Goal: Contribute content: Add original content to the website for others to see

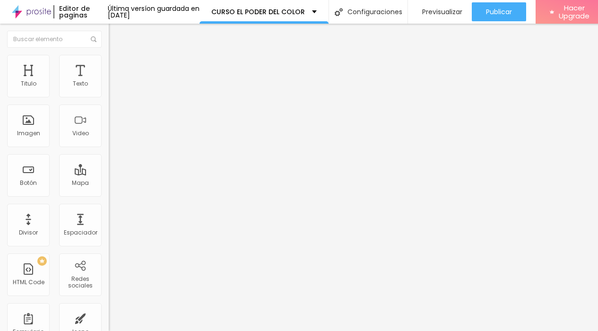
scroll to position [0, 23]
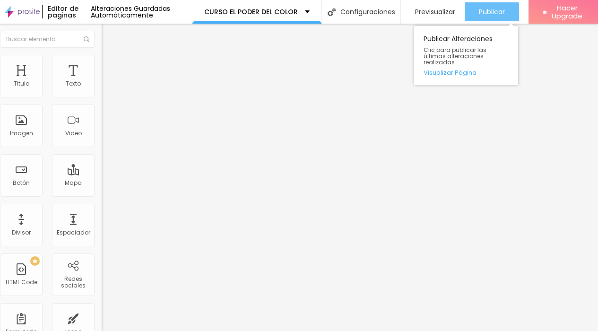
click at [487, 10] on span "Publicar" at bounding box center [492, 12] width 26 height 8
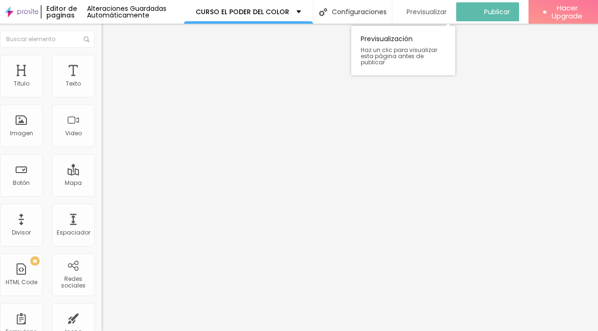
click at [437, 10] on span "Previsualizar" at bounding box center [427, 12] width 40 height 8
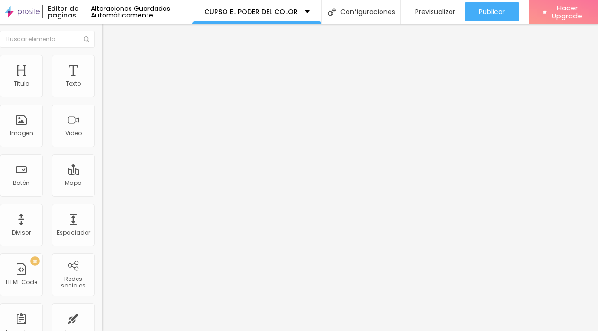
click at [102, 64] on img at bounding box center [106, 68] width 9 height 9
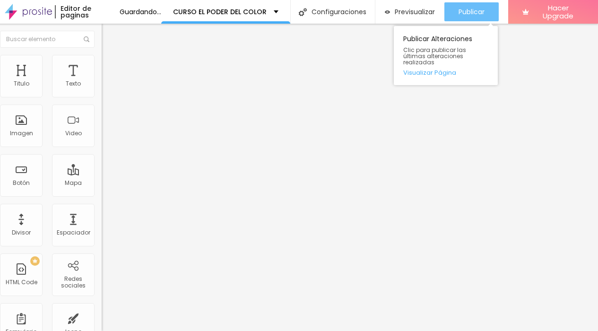
click at [485, 14] on span "Publicar" at bounding box center [472, 12] width 26 height 8
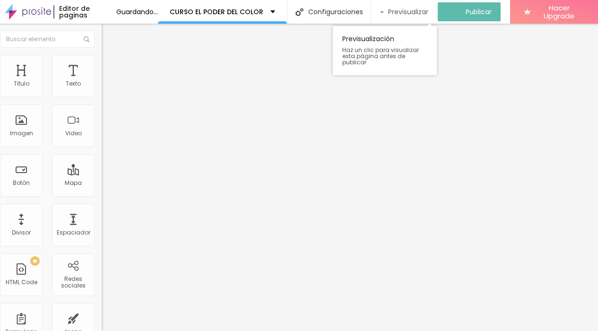
click at [428, 9] on span "Previsualizar" at bounding box center [408, 12] width 40 height 8
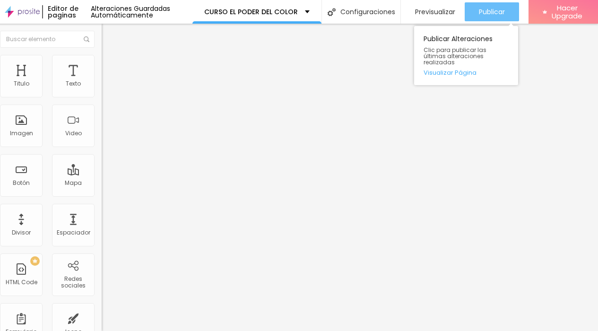
click at [499, 14] on span "Publicar" at bounding box center [492, 12] width 26 height 8
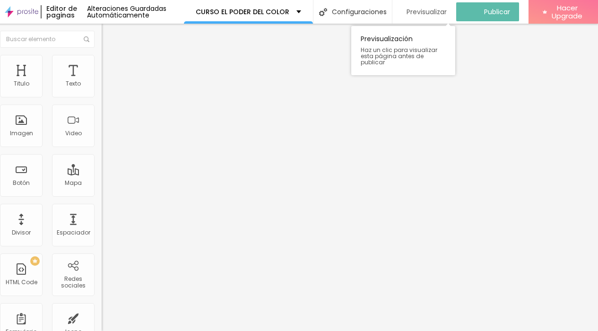
click at [439, 11] on span "Previsualizar" at bounding box center [427, 12] width 40 height 8
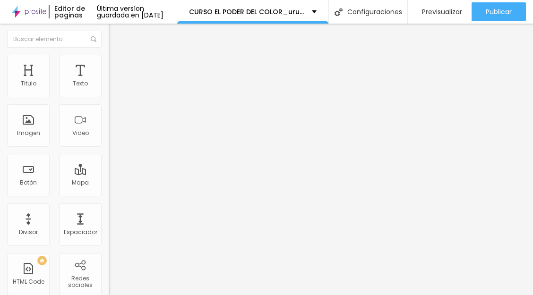
scroll to position [0, 112]
